Goal: Connect with others: Connect with others

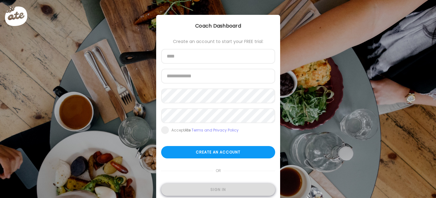
type input "**********"
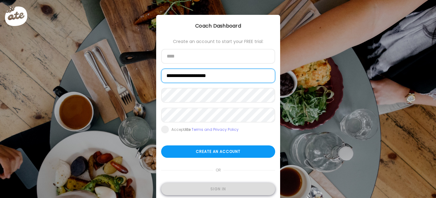
type input "**********"
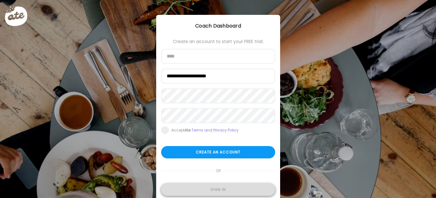
type input "**********"
click at [209, 193] on div "Sign in" at bounding box center [218, 190] width 114 height 12
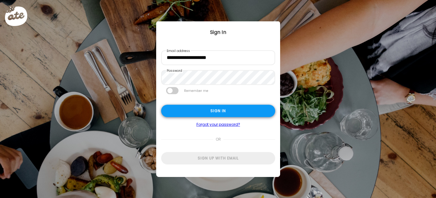
click at [199, 108] on div "Sign in" at bounding box center [218, 111] width 114 height 12
type textarea "**********"
type input "**********"
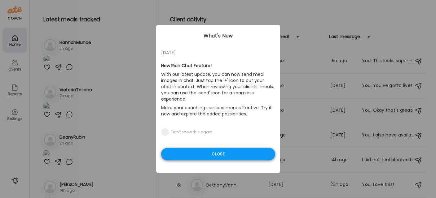
click at [210, 148] on div "Close" at bounding box center [218, 154] width 114 height 12
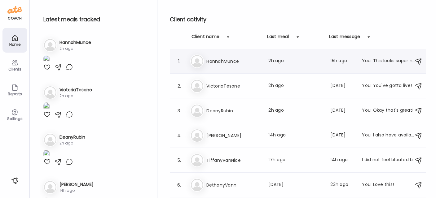
click at [223, 64] on h3 "HannahMunce" at bounding box center [233, 61] width 55 height 7
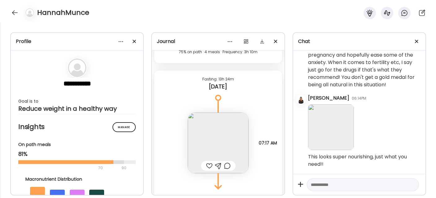
scroll to position [2441, 0]
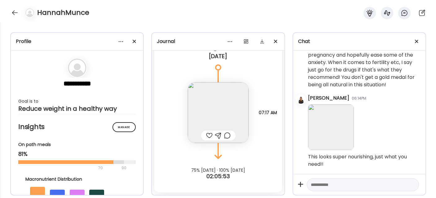
click at [206, 137] on div at bounding box center [209, 135] width 7 height 7
click at [207, 105] on img at bounding box center [218, 112] width 61 height 61
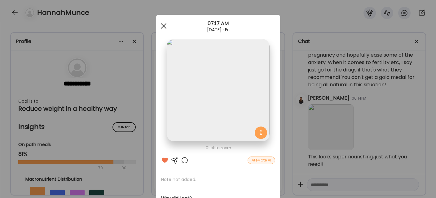
click at [161, 24] on div at bounding box center [163, 26] width 12 height 12
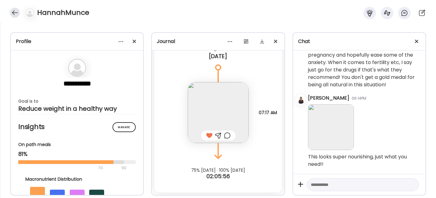
click at [11, 10] on div at bounding box center [15, 13] width 10 height 10
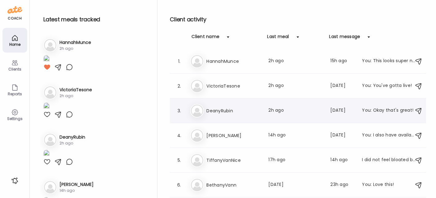
click at [218, 115] on div "De DeanyRubin Last meal: 2h ago Last message: [DATE] You: Okay that's great!" at bounding box center [298, 111] width 217 height 14
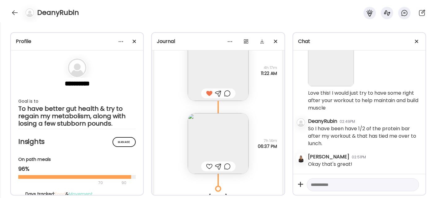
scroll to position [3106, 0]
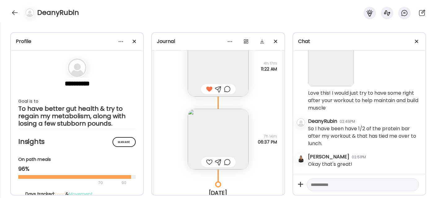
click at [208, 138] on img at bounding box center [218, 139] width 61 height 61
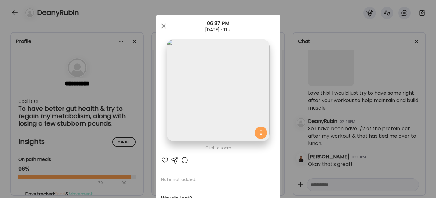
click at [161, 161] on div at bounding box center [164, 160] width 7 height 7
click at [159, 23] on div at bounding box center [163, 26] width 12 height 12
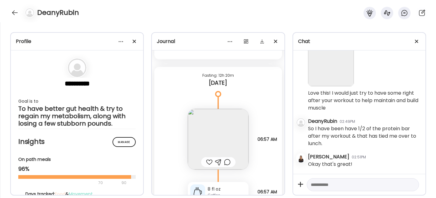
scroll to position [3349, 0]
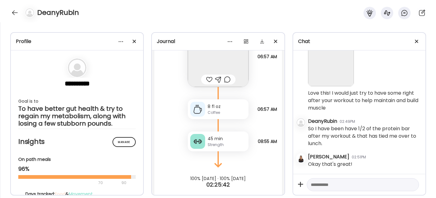
click at [206, 81] on div at bounding box center [209, 79] width 7 height 7
click at [198, 146] on div at bounding box center [197, 141] width 15 height 15
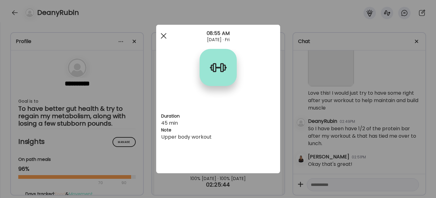
click at [163, 33] on div at bounding box center [163, 36] width 12 height 12
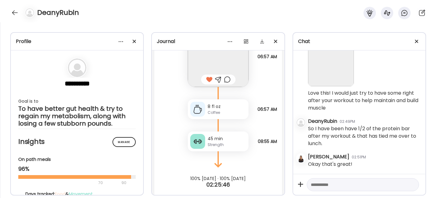
click at [317, 187] on textarea at bounding box center [357, 184] width 93 height 7
click at [321, 185] on textarea at bounding box center [357, 184] width 93 height 7
type textarea "*"
click at [17, 13] on div at bounding box center [15, 13] width 10 height 10
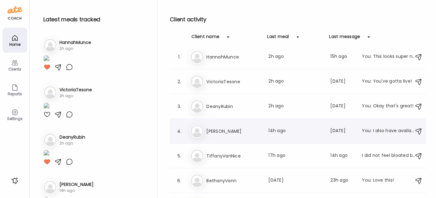
scroll to position [0, 0]
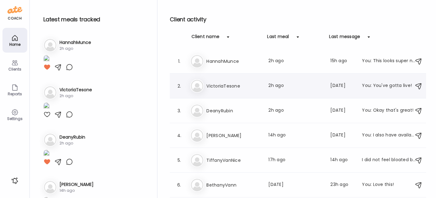
click at [230, 80] on div "Vi VictoriaTesone Last meal: 2h ago Last message: [DATE] You: You've gotta live!" at bounding box center [298, 86] width 217 height 14
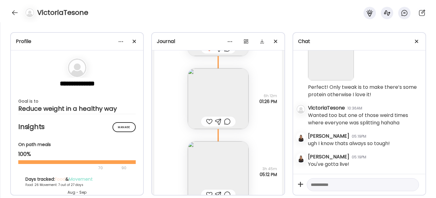
scroll to position [12156, 0]
click at [215, 99] on img at bounding box center [218, 98] width 61 height 61
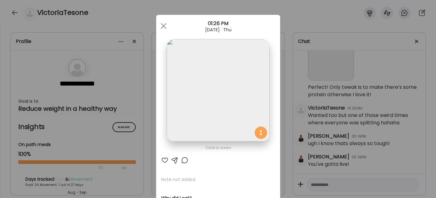
click at [163, 161] on div at bounding box center [164, 160] width 7 height 7
click at [162, 24] on div at bounding box center [163, 26] width 12 height 12
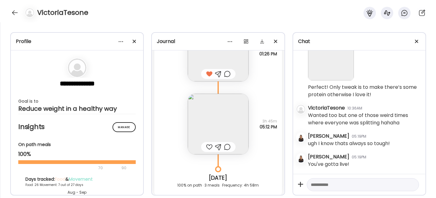
scroll to position [12204, 0]
click at [207, 147] on div at bounding box center [209, 146] width 7 height 7
click at [211, 122] on img at bounding box center [218, 123] width 61 height 61
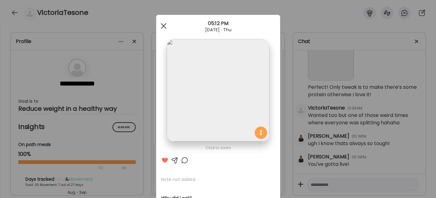
click at [161, 28] on div at bounding box center [163, 26] width 12 height 12
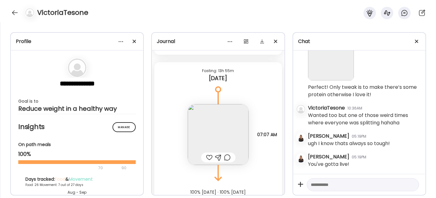
scroll to position [12351, 0]
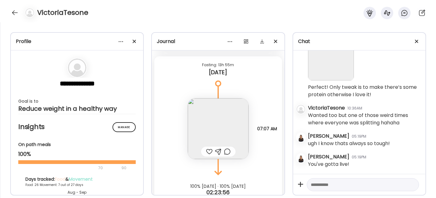
click at [207, 151] on div at bounding box center [209, 151] width 7 height 7
click at [15, 12] on div at bounding box center [15, 13] width 10 height 10
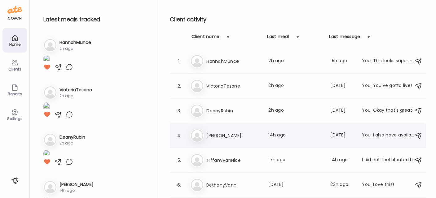
click at [222, 133] on h3 "[PERSON_NAME]" at bounding box center [233, 135] width 55 height 7
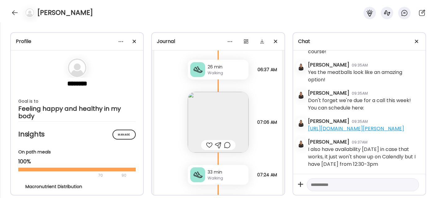
scroll to position [11157, 0]
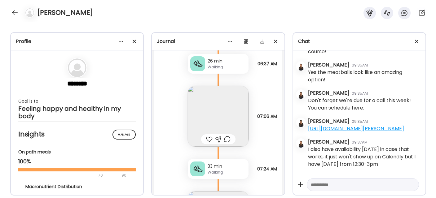
click at [208, 109] on img at bounding box center [218, 116] width 61 height 61
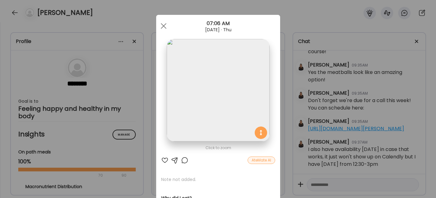
click at [164, 160] on div at bounding box center [164, 160] width 7 height 7
click at [161, 24] on span at bounding box center [164, 26] width 6 height 6
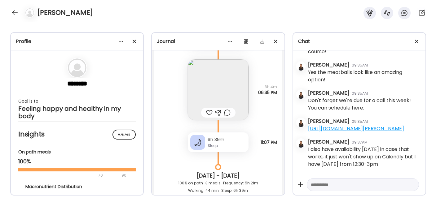
scroll to position [10959, 0]
click at [211, 98] on img at bounding box center [218, 90] width 61 height 61
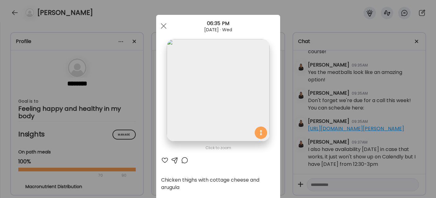
click at [162, 162] on div at bounding box center [164, 160] width 7 height 7
click at [163, 23] on div at bounding box center [163, 26] width 12 height 12
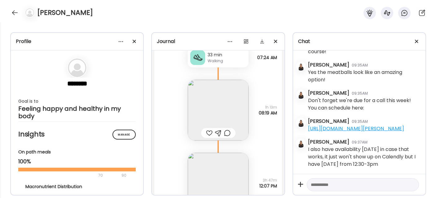
scroll to position [11270, 0]
click at [200, 106] on img at bounding box center [218, 109] width 61 height 61
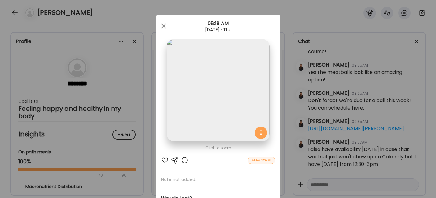
click at [163, 161] on div at bounding box center [164, 160] width 7 height 7
click at [157, 25] on div at bounding box center [163, 26] width 12 height 12
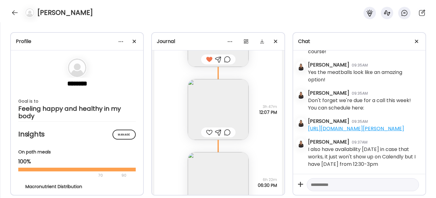
scroll to position [11344, 0]
click at [208, 110] on img at bounding box center [218, 108] width 61 height 61
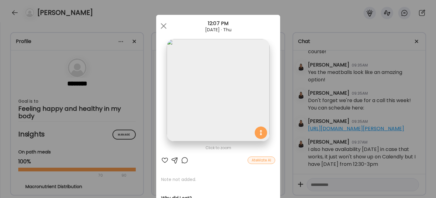
click at [161, 160] on div at bounding box center [164, 160] width 7 height 7
click at [162, 23] on div at bounding box center [163, 26] width 12 height 12
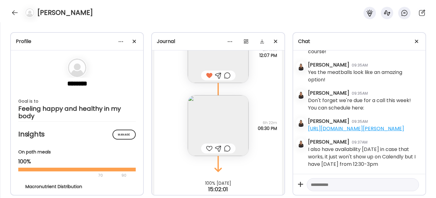
scroll to position [11413, 0]
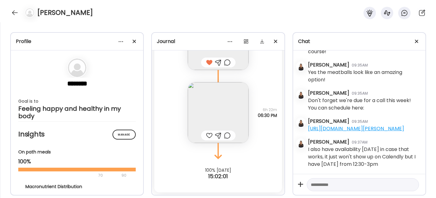
click at [201, 121] on img at bounding box center [218, 112] width 61 height 61
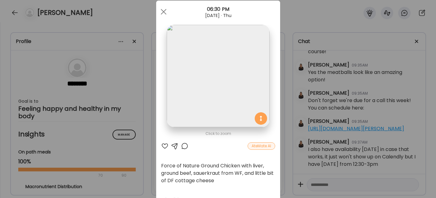
scroll to position [17, 0]
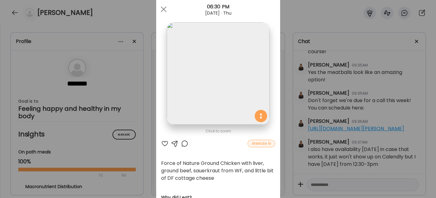
click at [162, 143] on div at bounding box center [164, 143] width 7 height 7
click at [171, 142] on div at bounding box center [174, 143] width 7 height 7
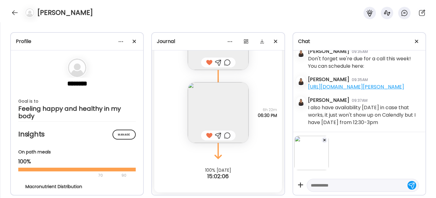
scroll to position [12484, 0]
click at [329, 184] on textarea at bounding box center [357, 185] width 93 height 7
type textarea "**********"
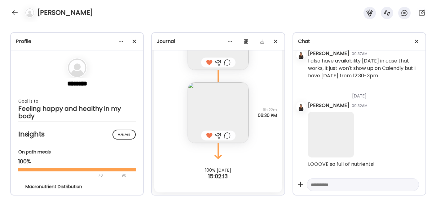
scroll to position [12533, 0]
click at [224, 112] on img at bounding box center [218, 112] width 61 height 61
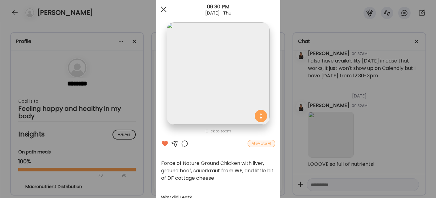
click at [162, 7] on div at bounding box center [163, 9] width 12 height 12
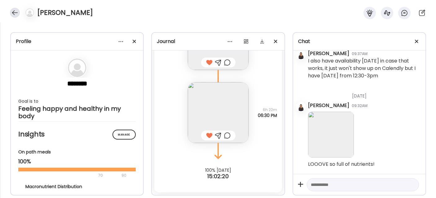
click at [16, 13] on div at bounding box center [15, 13] width 10 height 10
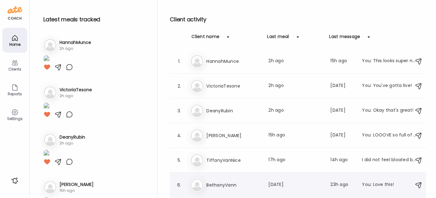
click at [219, 183] on h3 "BethanyVann" at bounding box center [233, 185] width 55 height 7
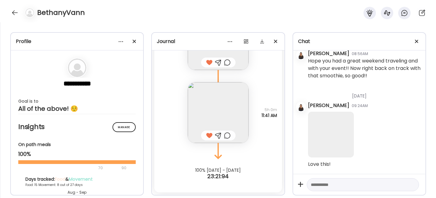
scroll to position [14633, 0]
click at [319, 187] on textarea at bounding box center [357, 184] width 93 height 7
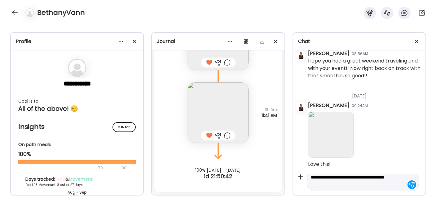
type textarea "**********"
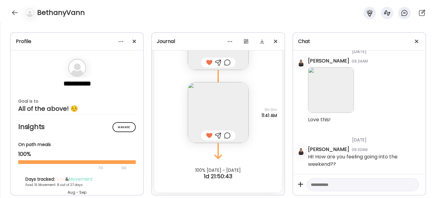
scroll to position [14678, 0]
click at [14, 14] on div at bounding box center [15, 13] width 10 height 10
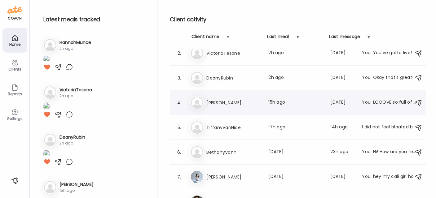
scroll to position [33, 0]
click at [219, 132] on div "Ti TiffanyVanNice Last meal: 17h ago Last message: 14h ago I did not feel bloat…" at bounding box center [298, 128] width 217 height 14
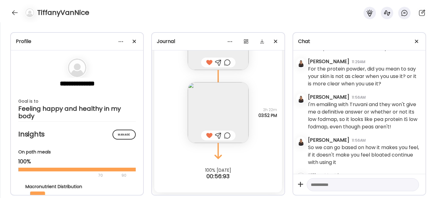
scroll to position [5446, 0]
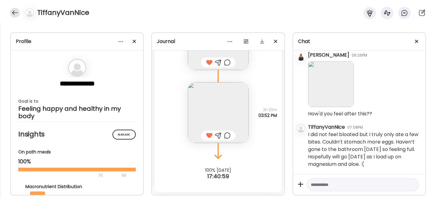
click at [13, 11] on div at bounding box center [15, 13] width 10 height 10
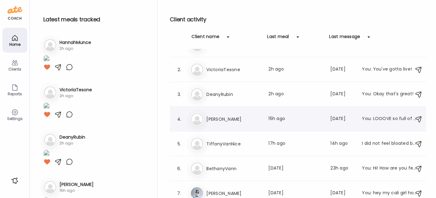
scroll to position [0, 0]
